Goal: Check status

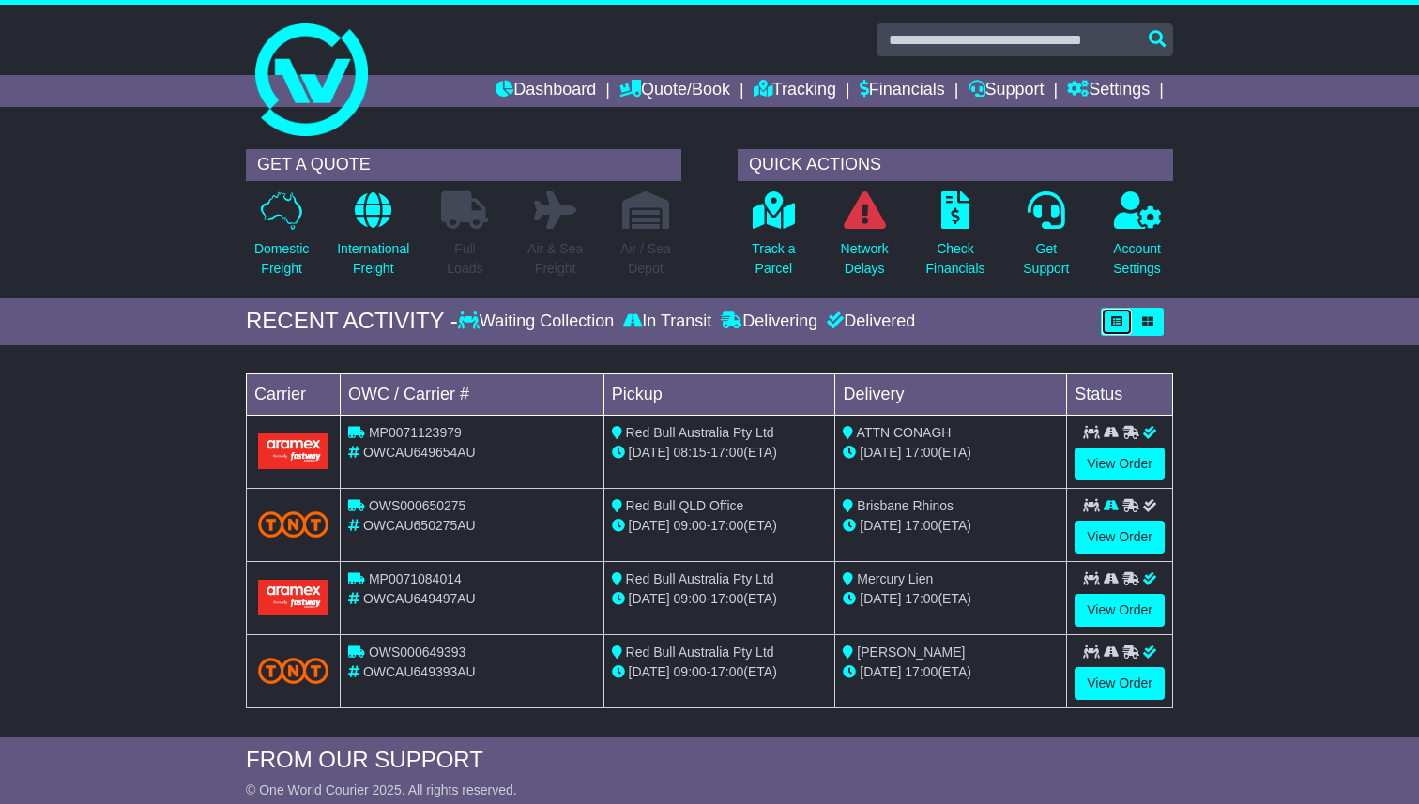
click at [1127, 319] on button "button" at bounding box center [1117, 322] width 32 height 28
click at [721, 332] on div "RECENT ACTIVITY - Waiting Collection In Transit Delivering Delivered" at bounding box center [709, 322] width 927 height 28
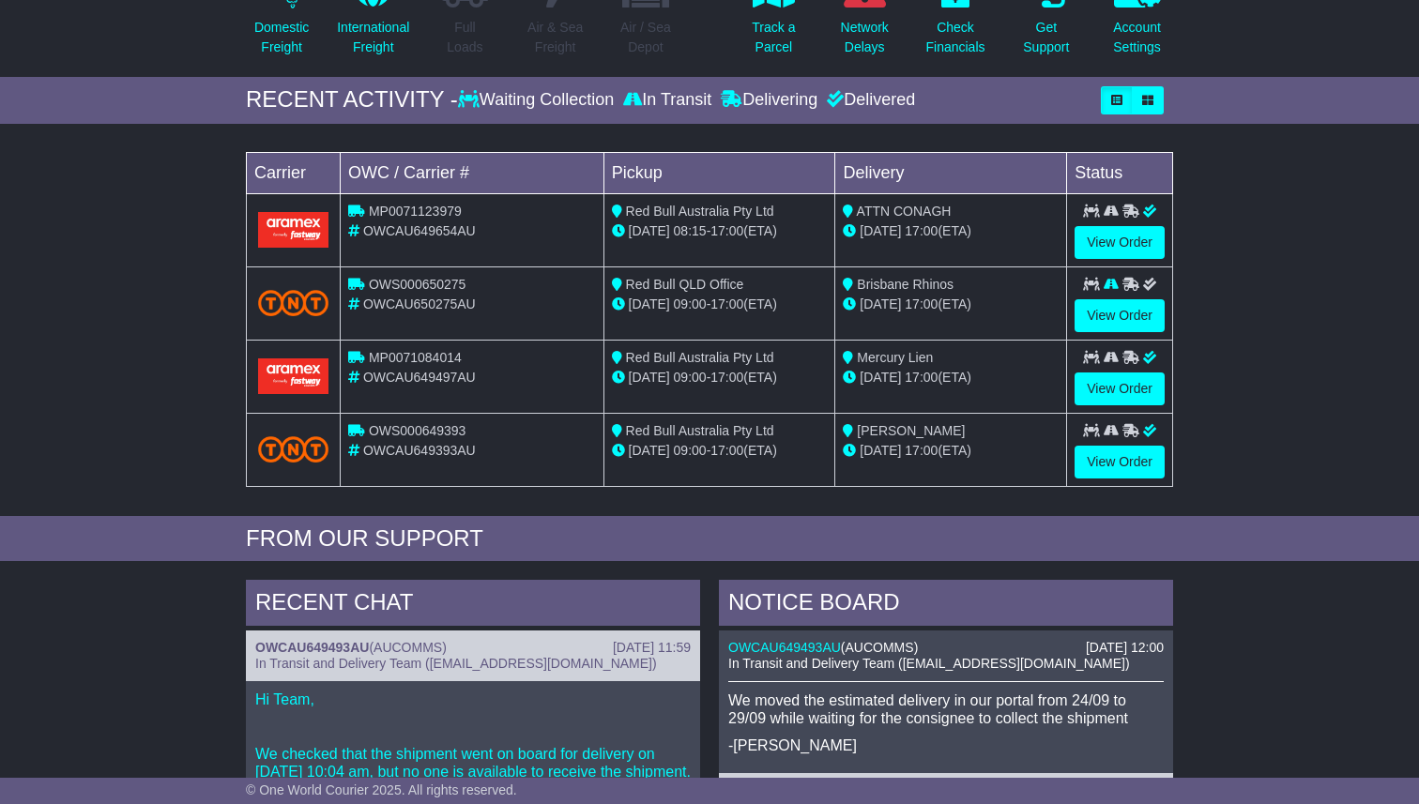
scroll to position [191, 0]
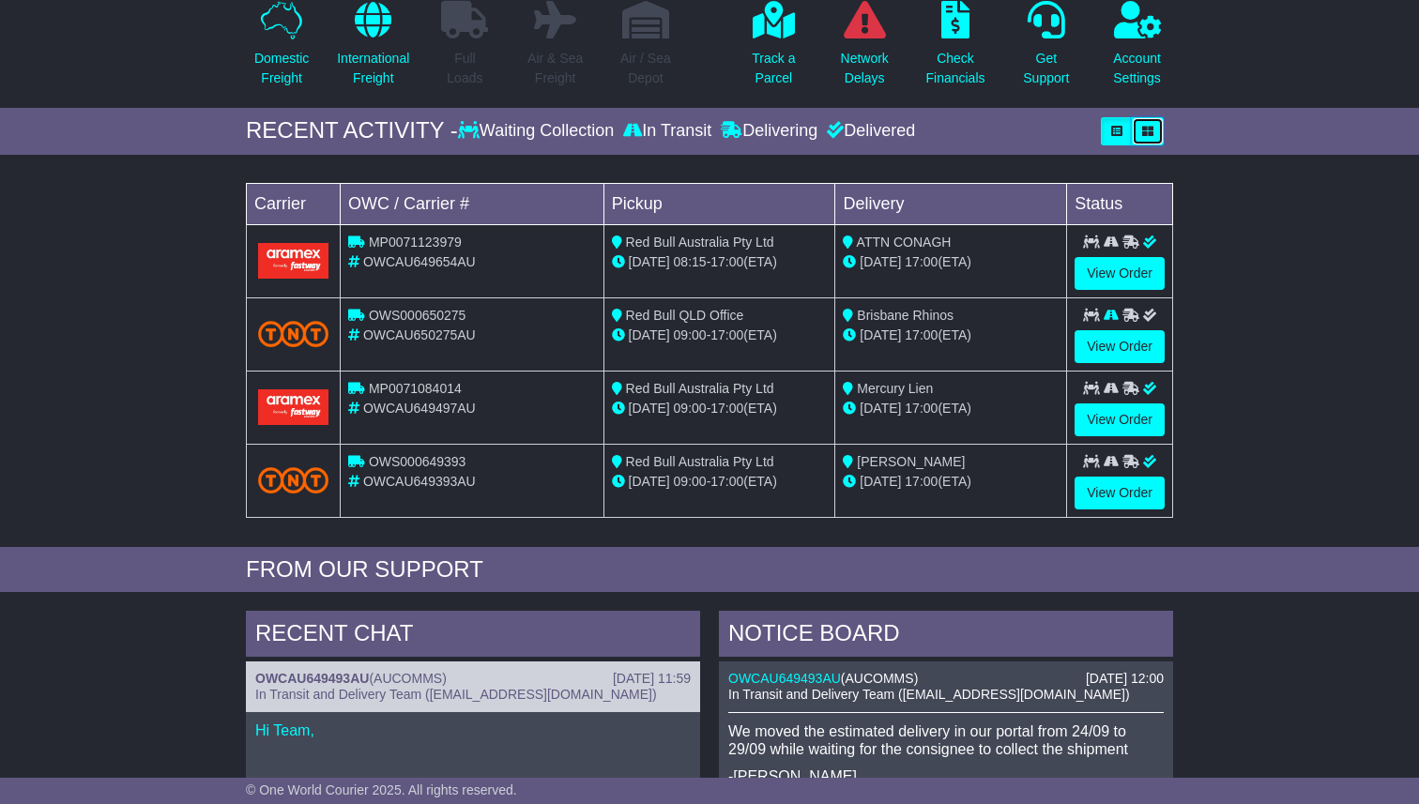
click at [1140, 126] on button "button" at bounding box center [1148, 131] width 32 height 28
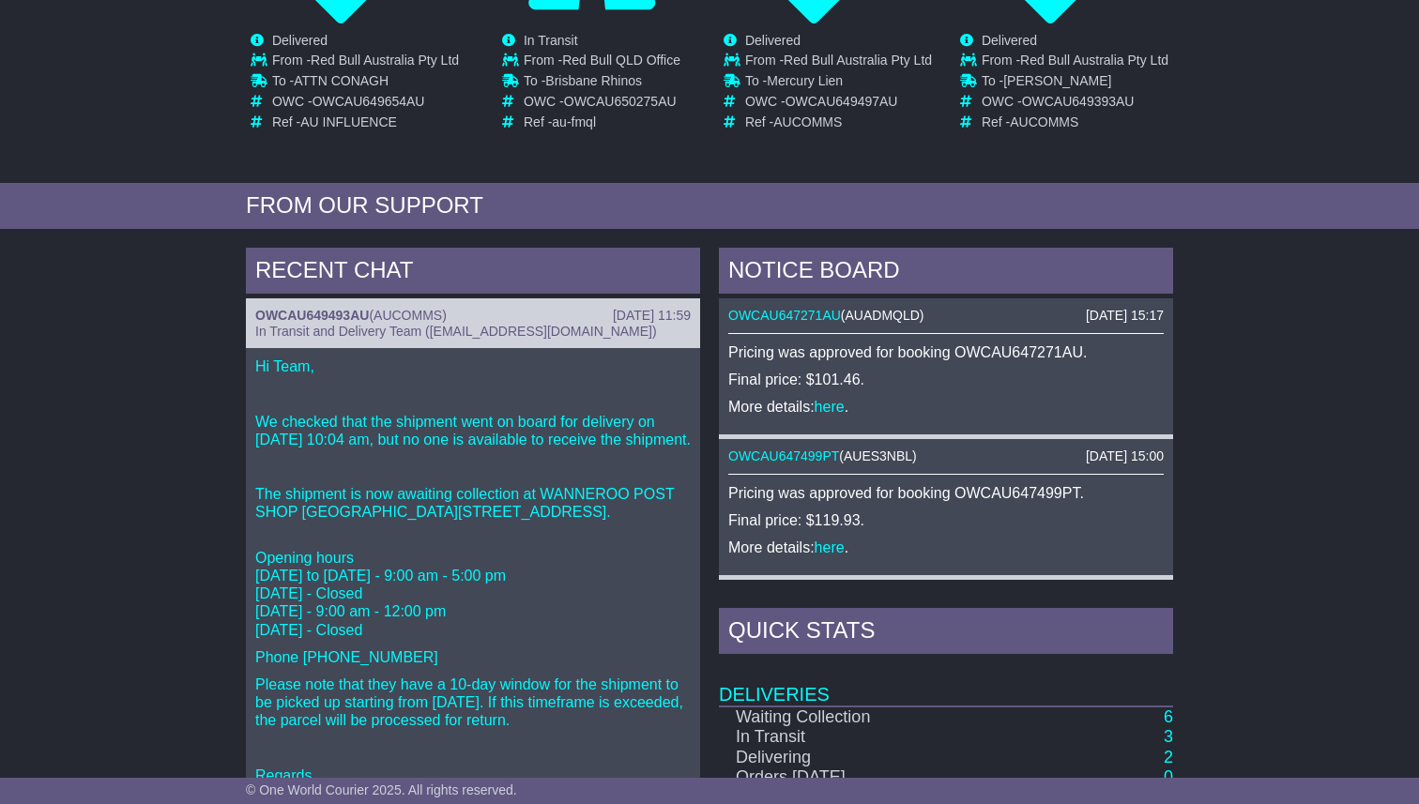
scroll to position [159, 0]
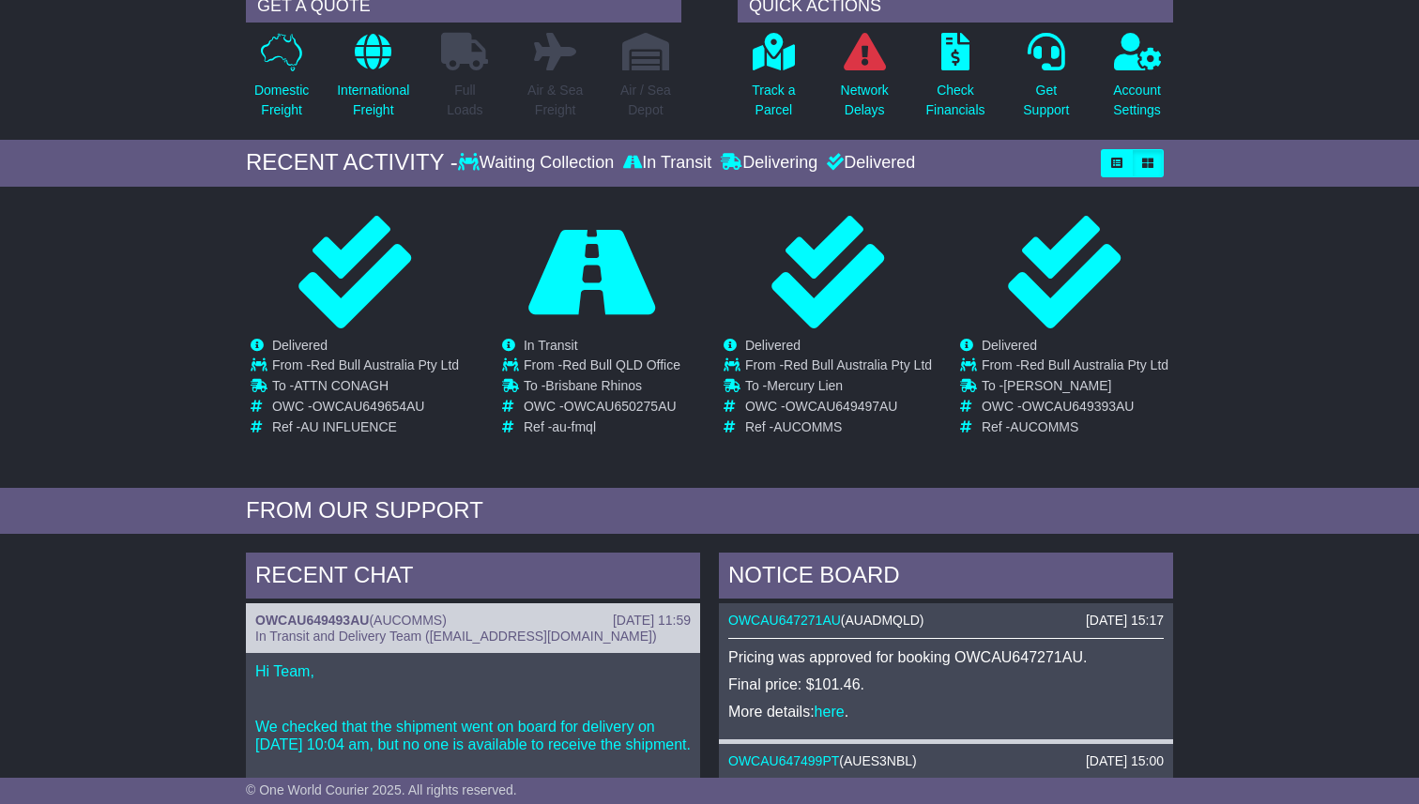
click at [746, 161] on div "Delivering" at bounding box center [769, 163] width 106 height 21
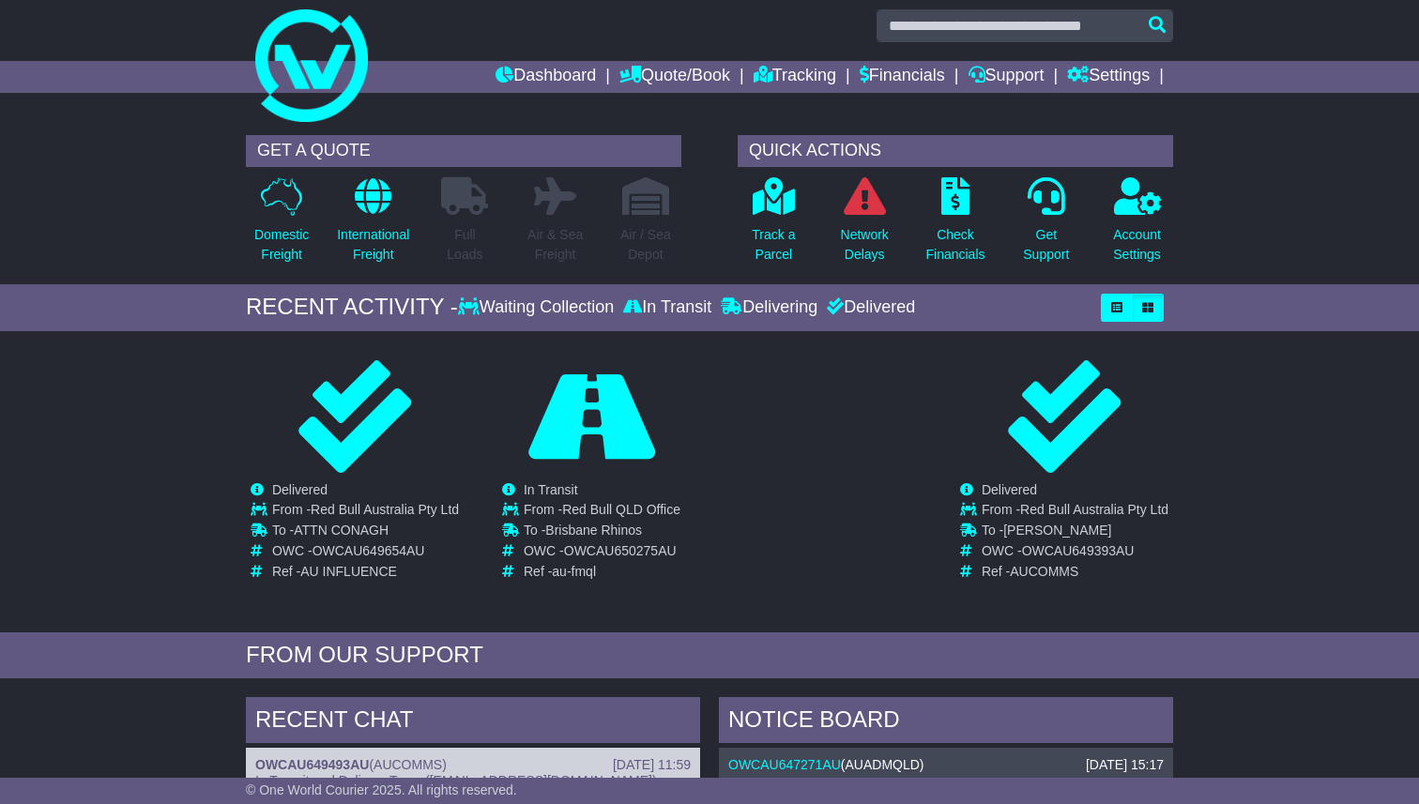
scroll to position [0, 0]
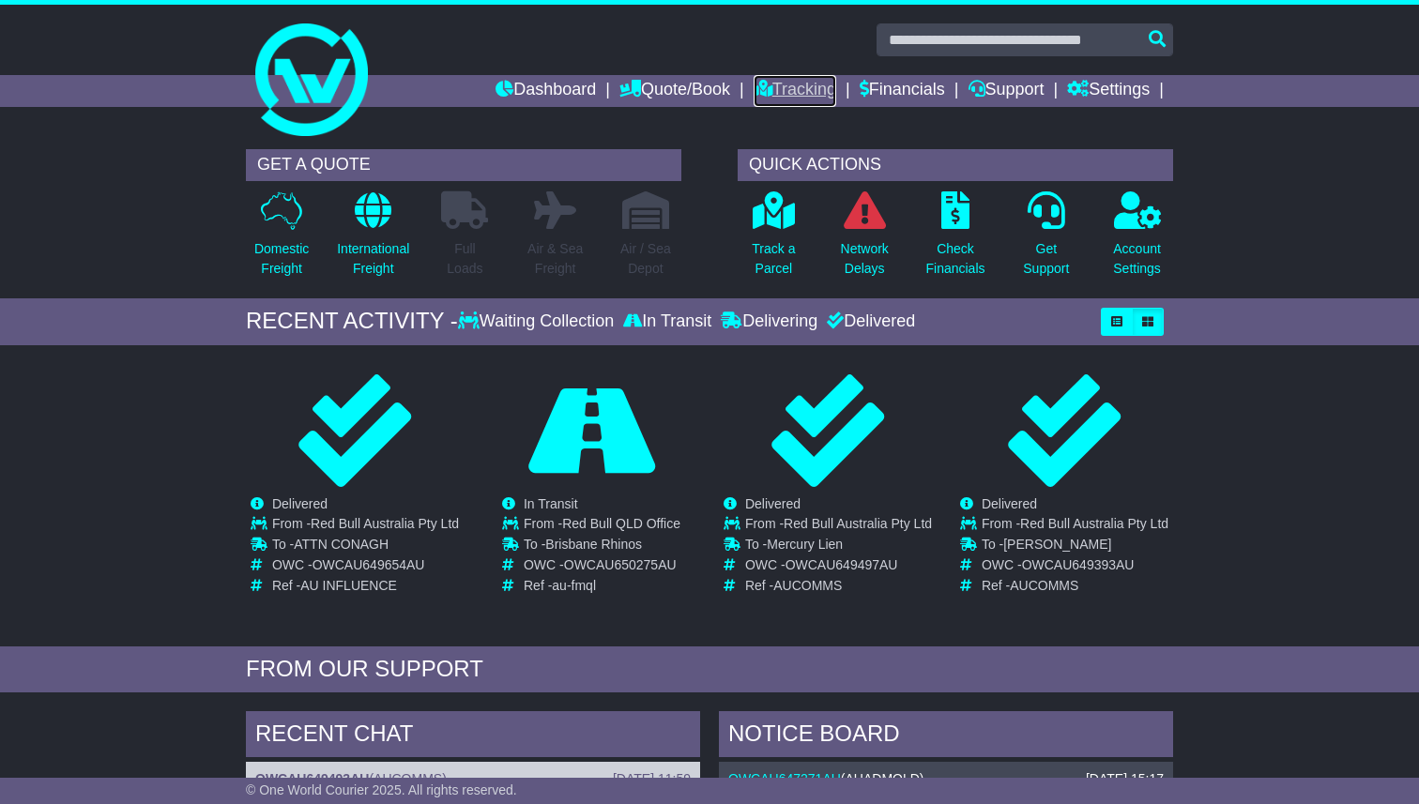
click at [795, 89] on link "Tracking" at bounding box center [795, 91] width 83 height 32
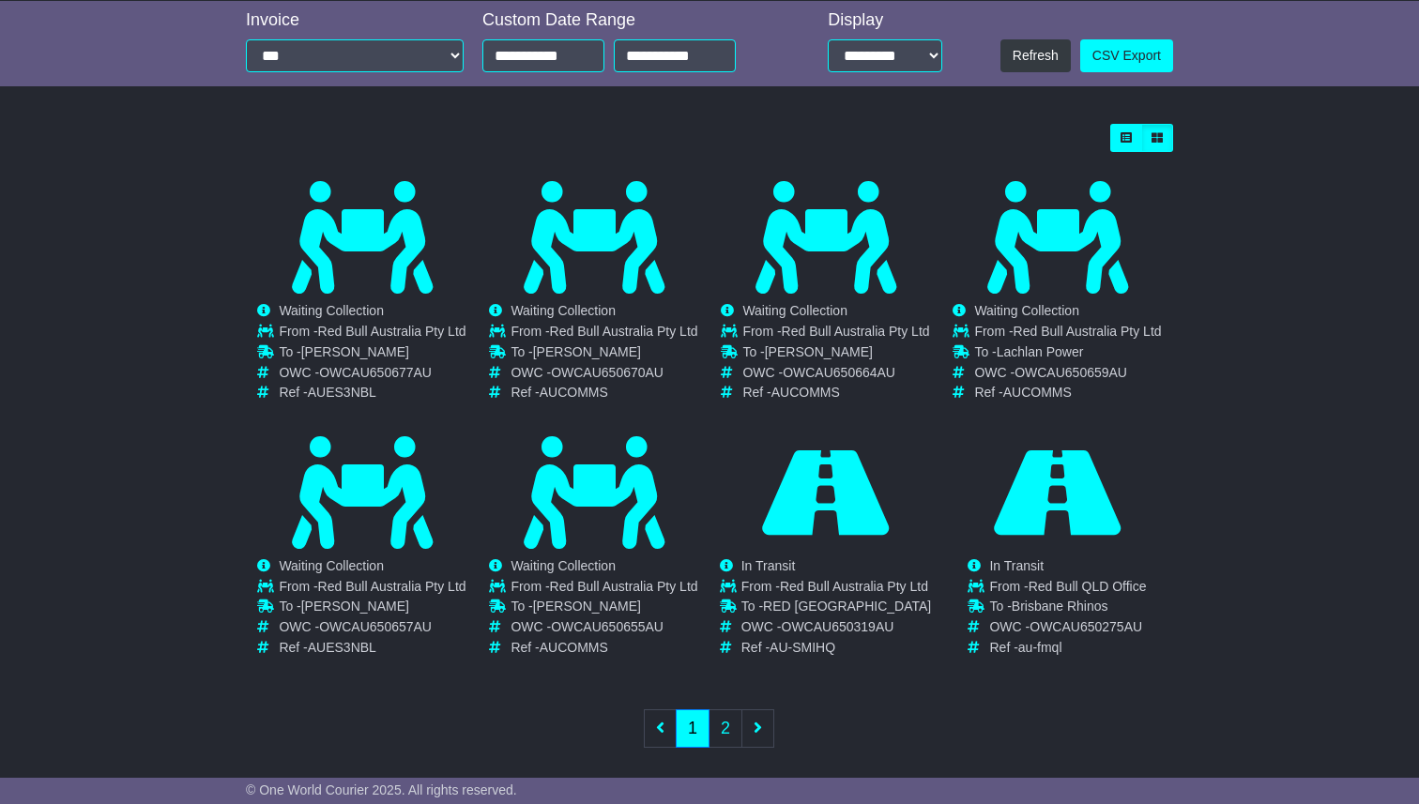
scroll to position [441, 0]
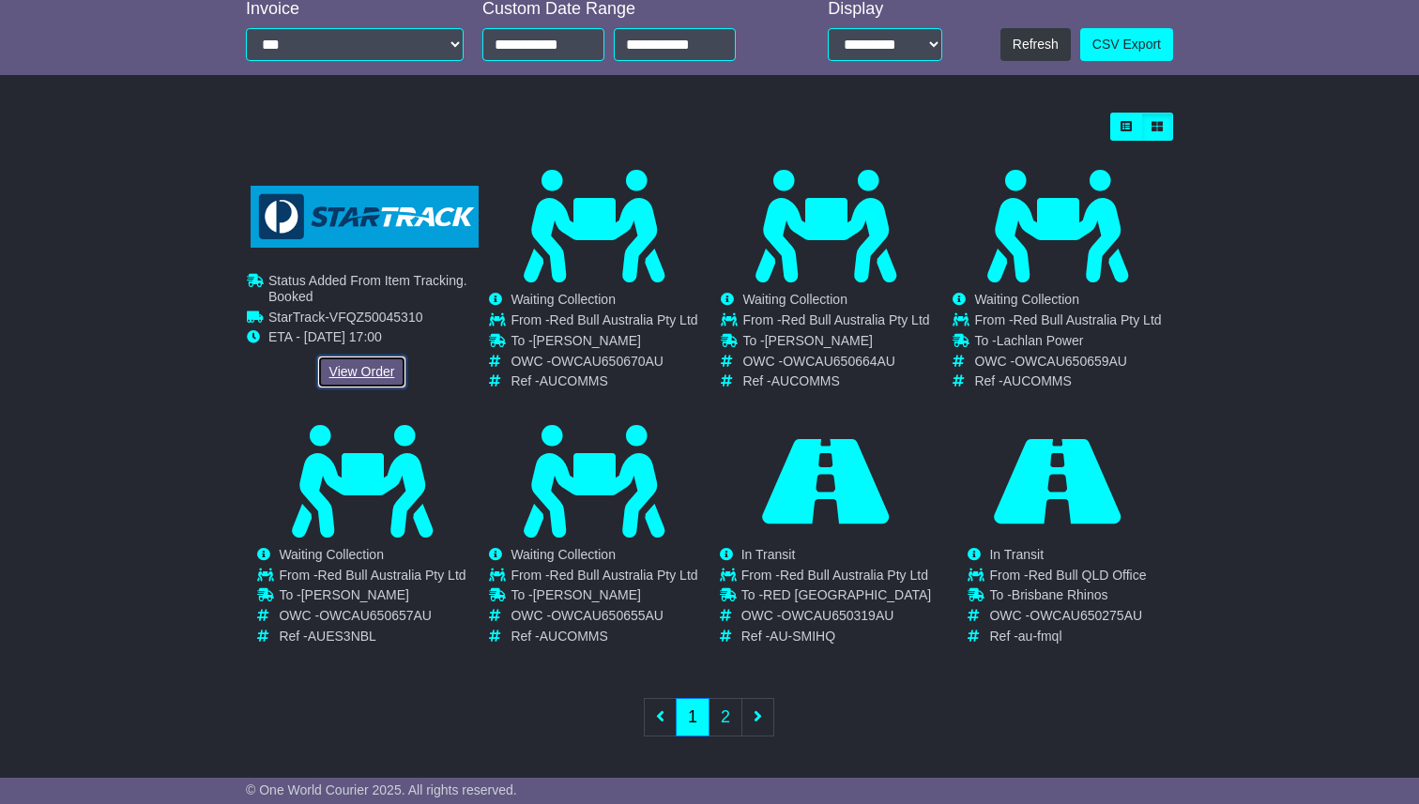
click at [379, 371] on link "View Order" at bounding box center [362, 372] width 90 height 33
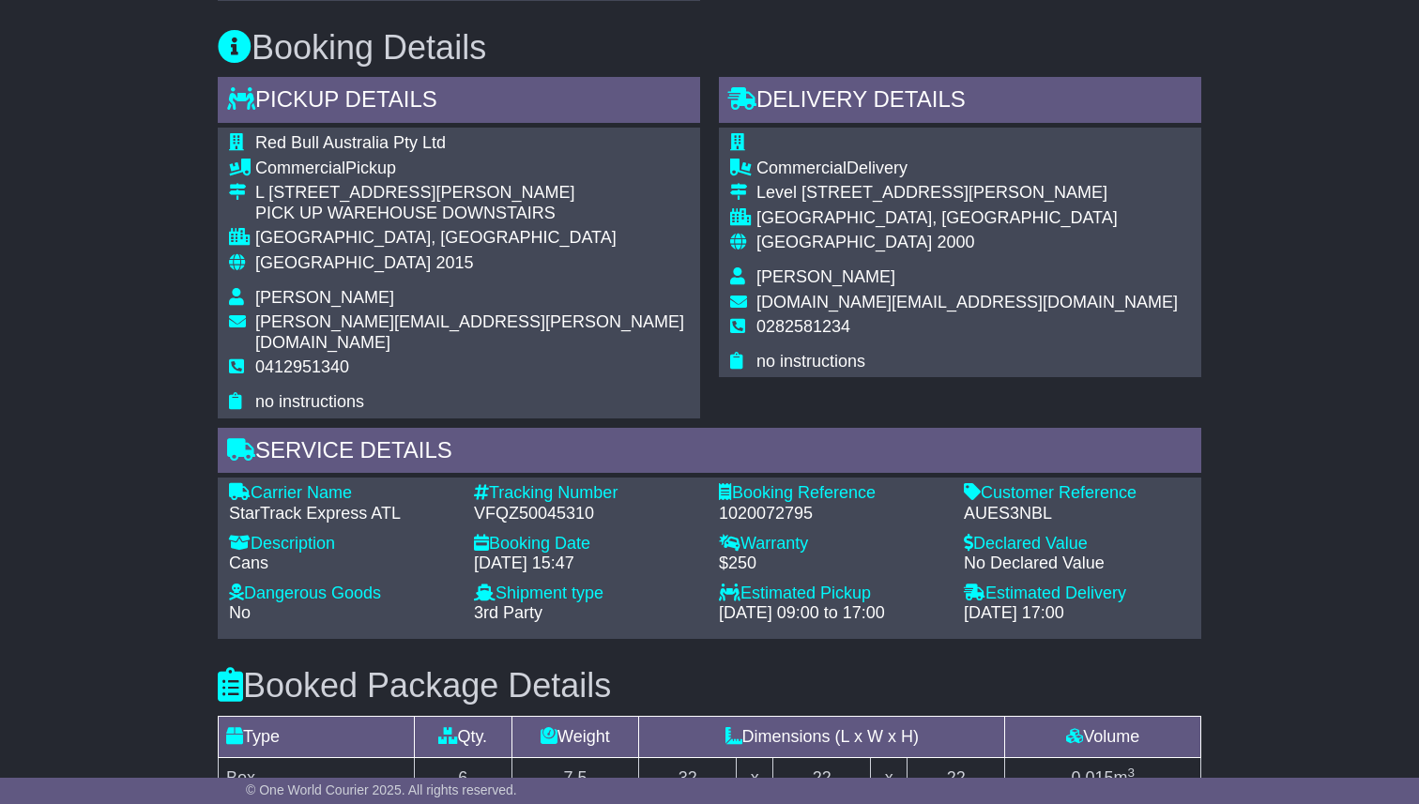
scroll to position [1187, 0]
